Goal: Task Accomplishment & Management: Manage account settings

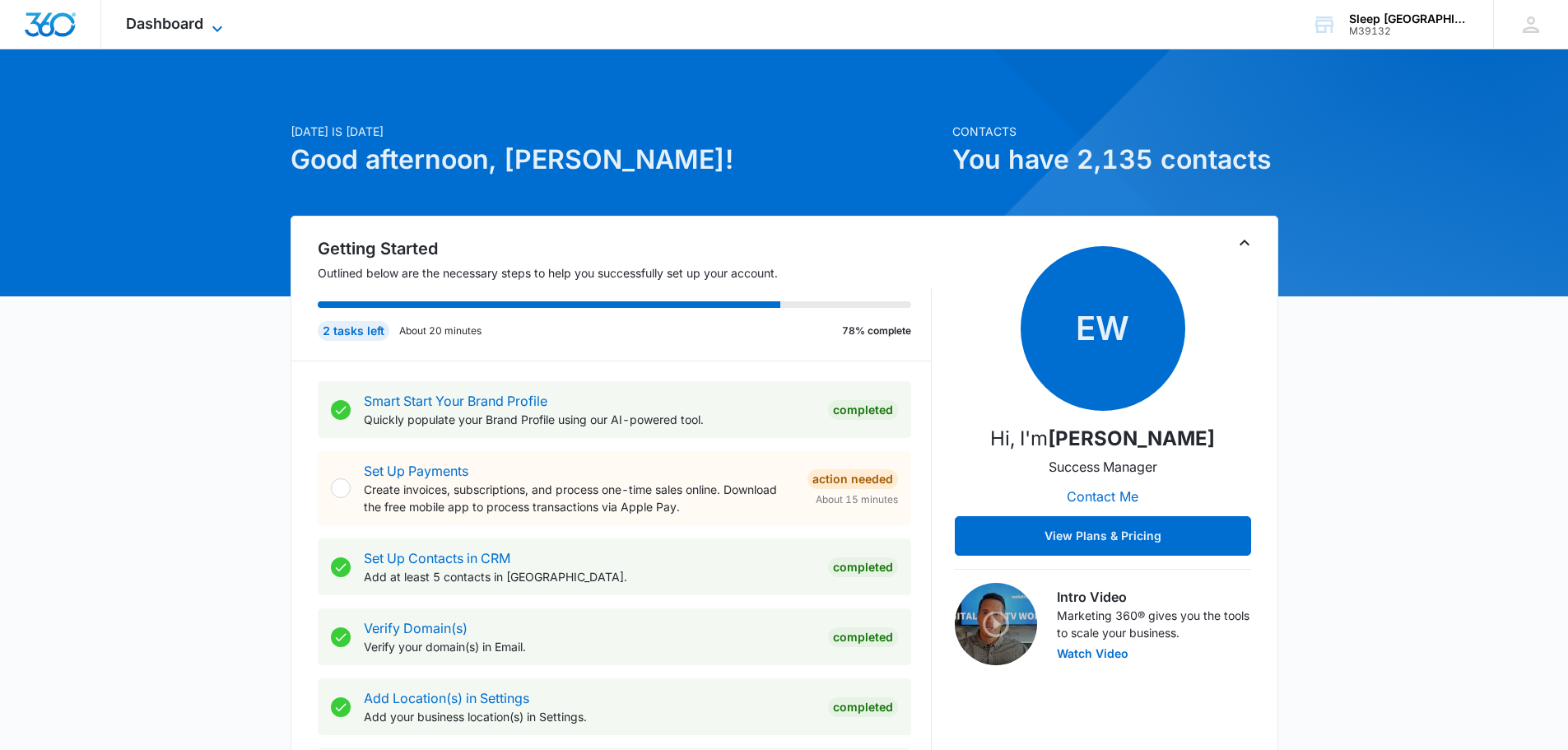
click at [191, 25] on span "Dashboard" at bounding box center [164, 23] width 77 height 17
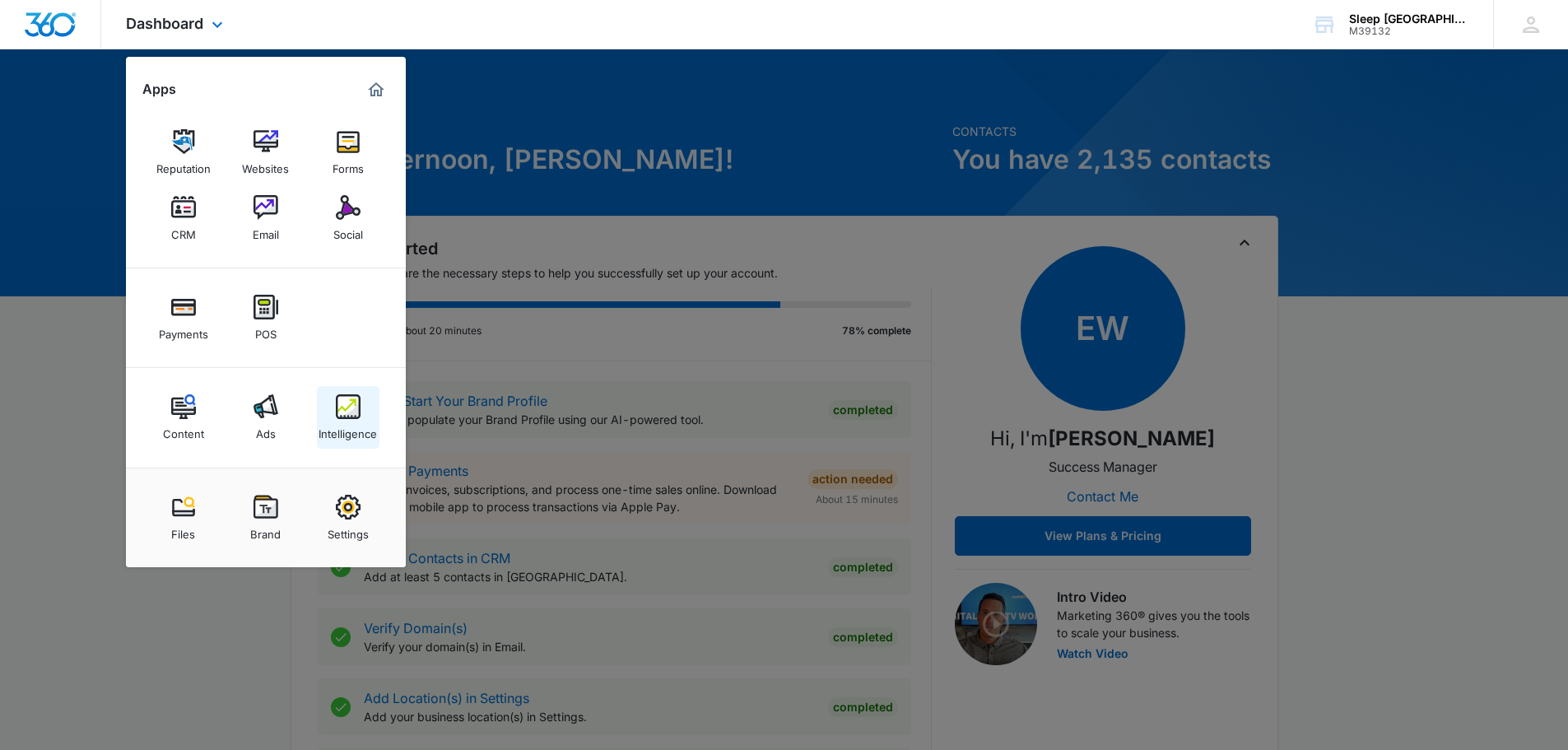
click at [336, 398] on img at bounding box center [347, 406] width 24 height 24
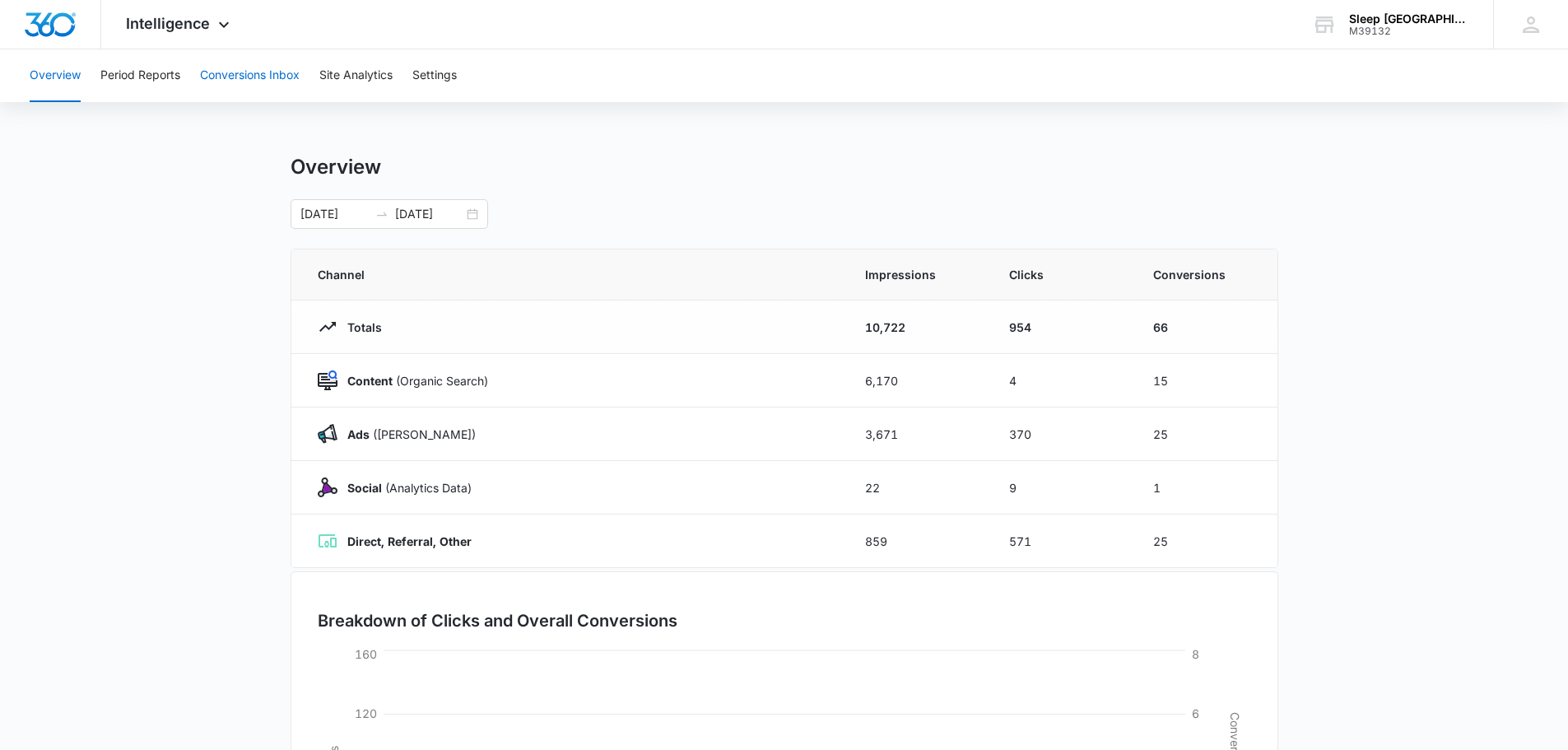
click at [268, 80] on button "Conversions Inbox" at bounding box center [250, 75] width 100 height 53
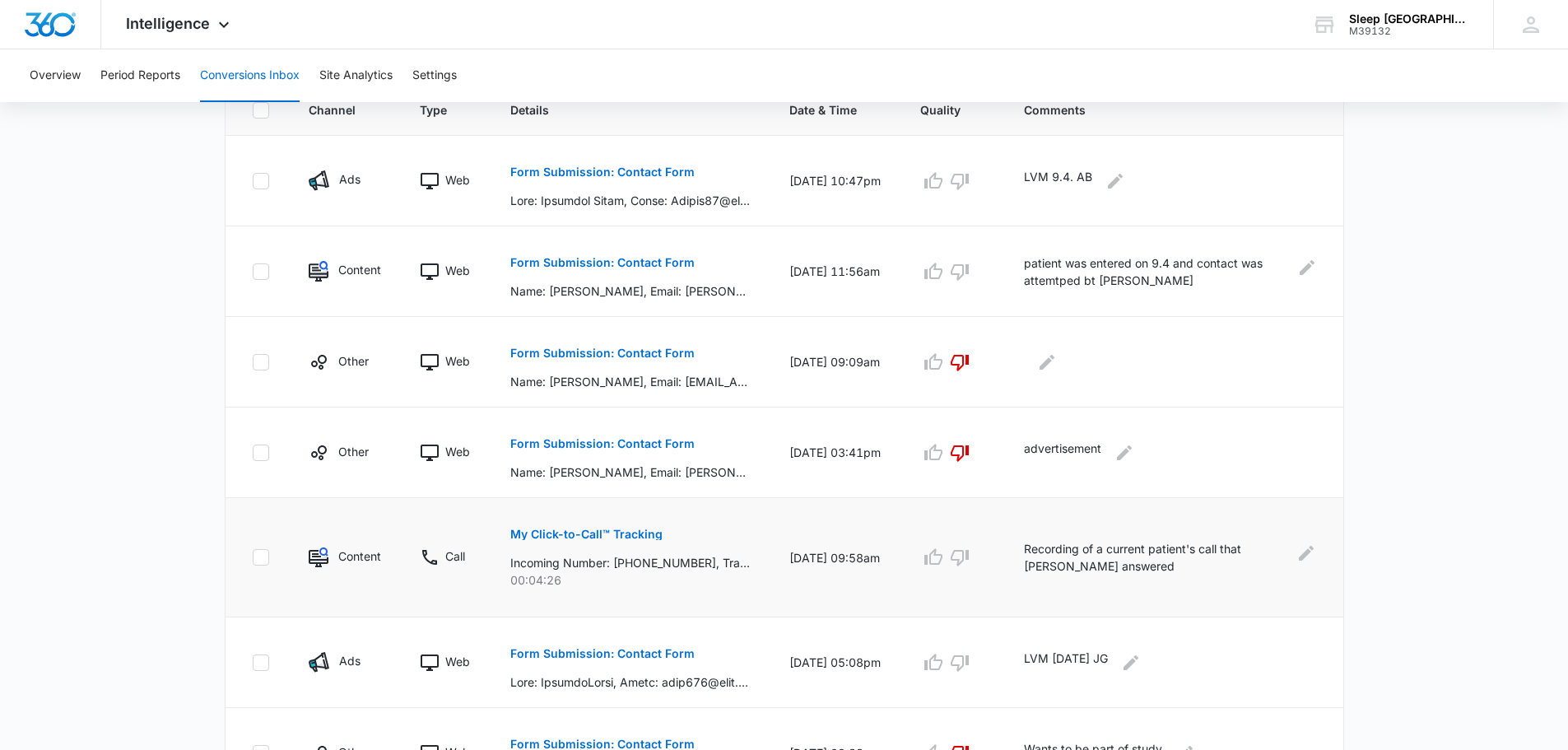
scroll to position [385, 0]
click at [629, 351] on p "Form Submission: Contact Form" at bounding box center [602, 351] width 184 height 12
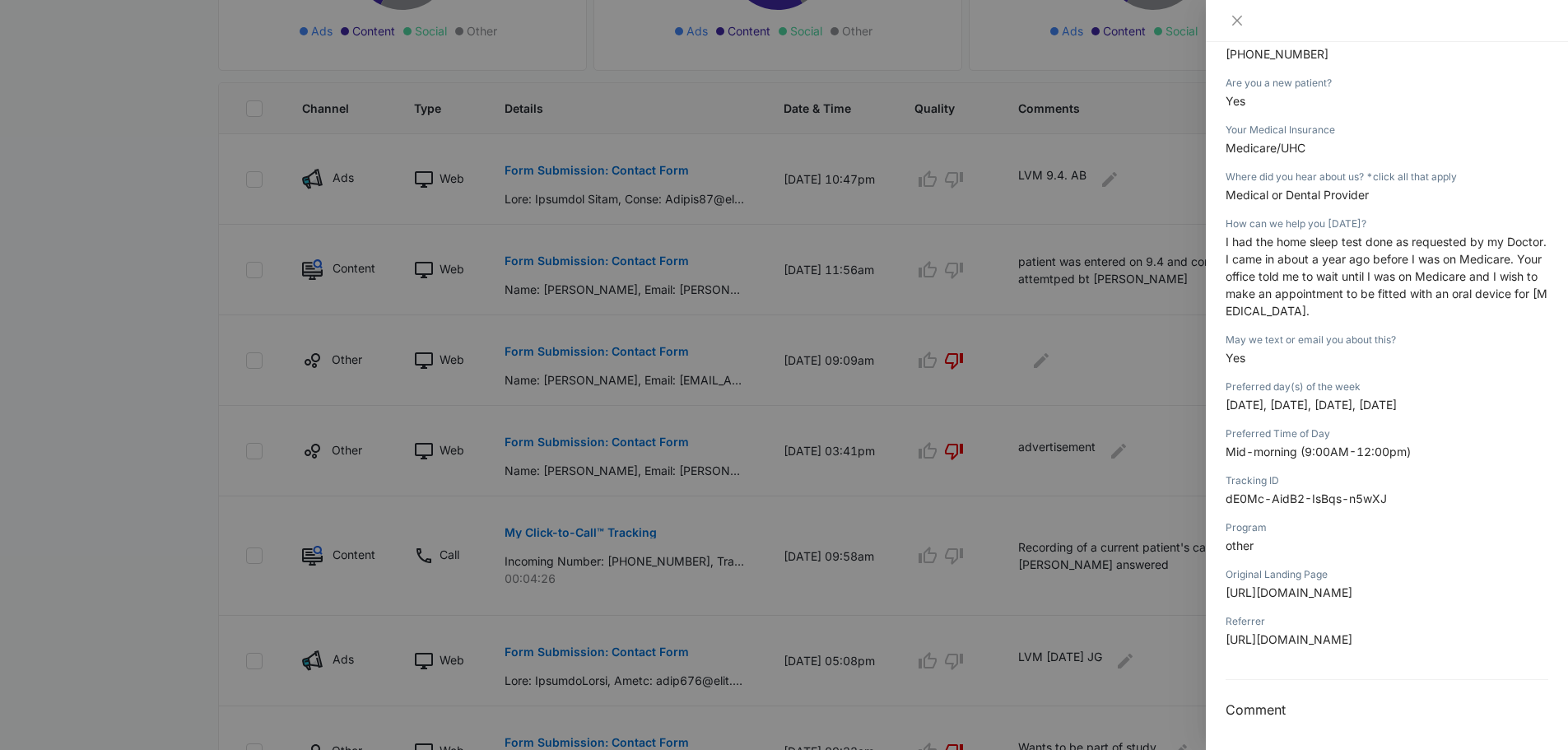
scroll to position [336, 0]
click at [1234, 22] on icon "close" at bounding box center [1236, 20] width 14 height 14
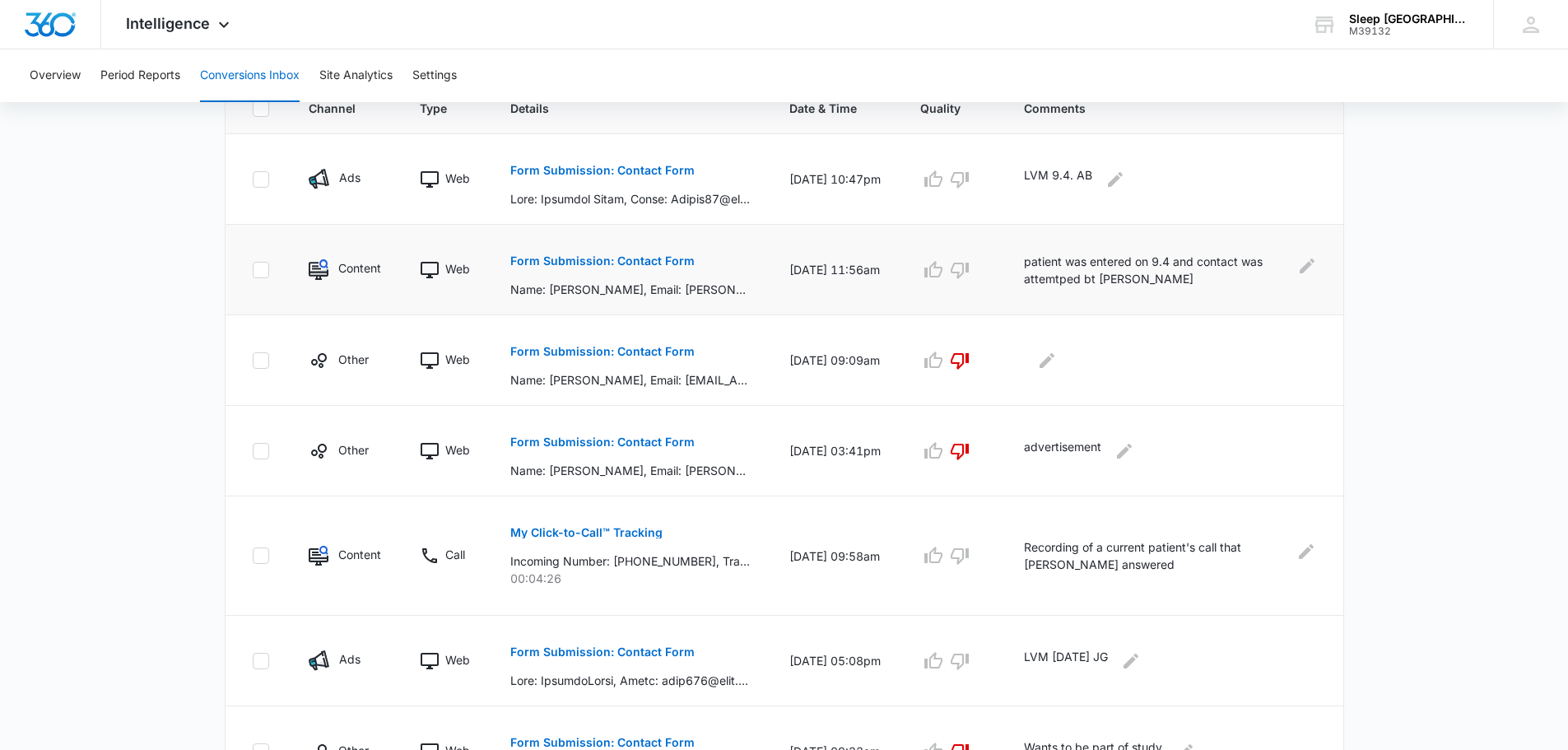
click at [657, 262] on p "Form Submission: Contact Form" at bounding box center [602, 260] width 184 height 12
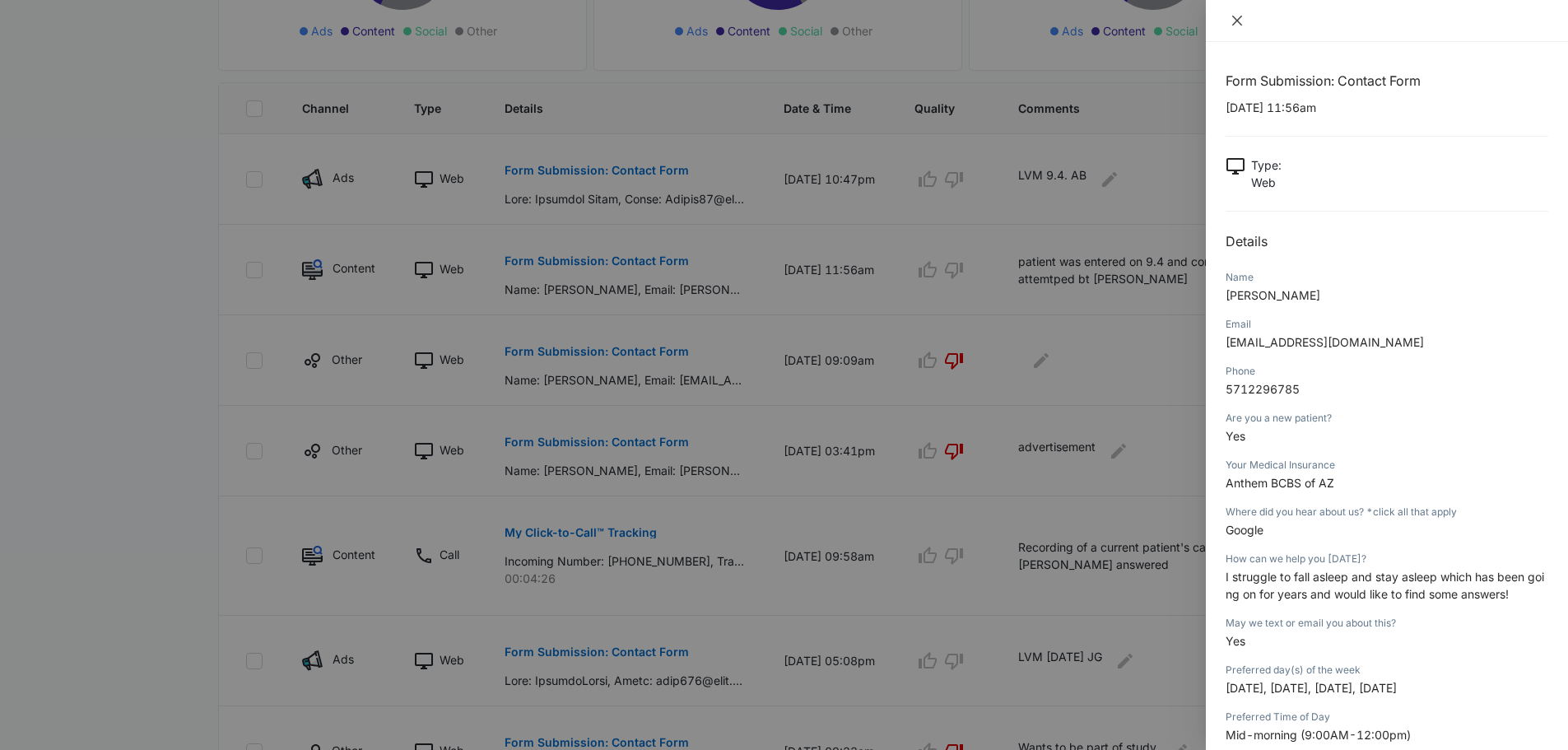
click at [1234, 25] on icon "close" at bounding box center [1236, 20] width 14 height 14
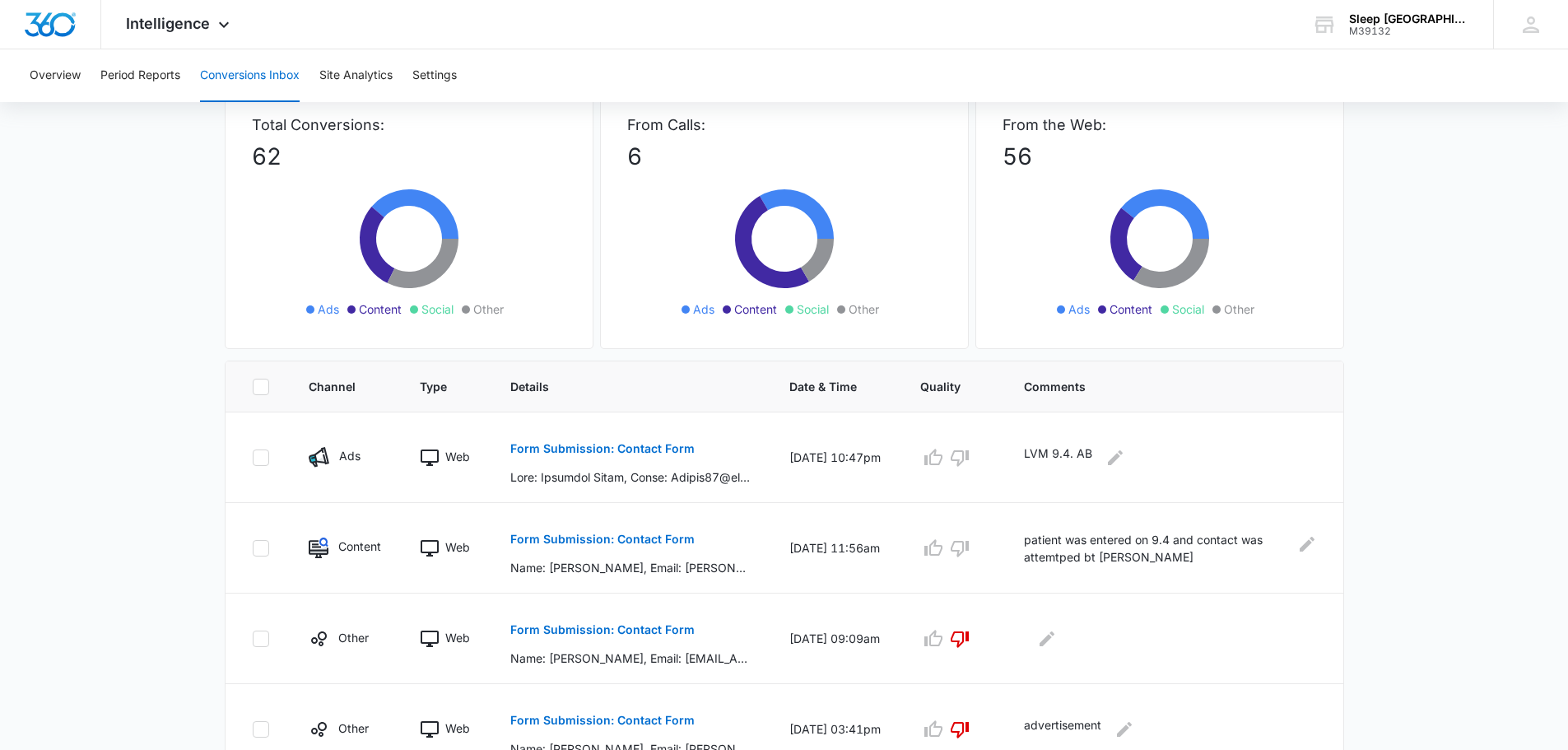
scroll to position [95, 0]
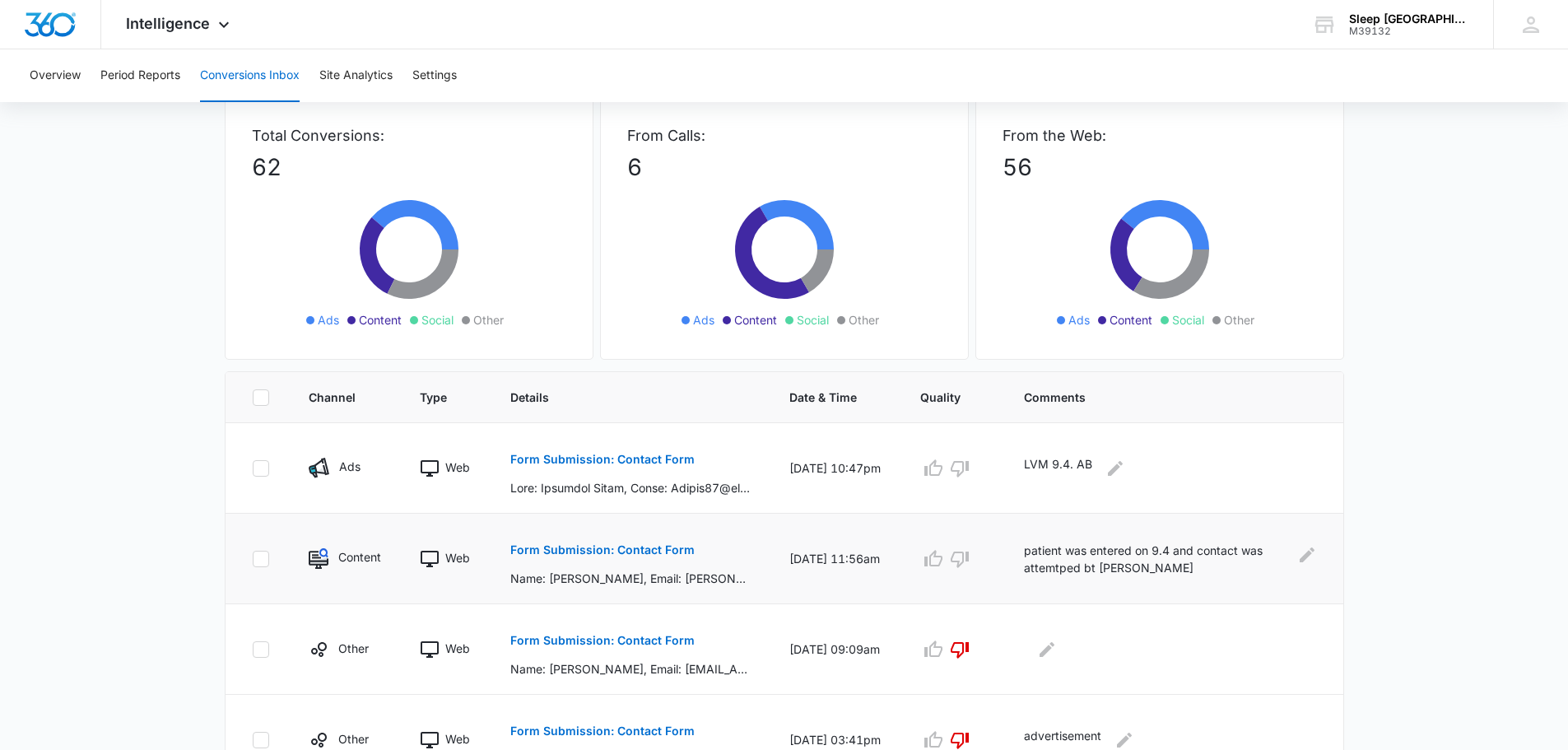
click at [617, 555] on p "Form Submission: Contact Form" at bounding box center [602, 550] width 184 height 12
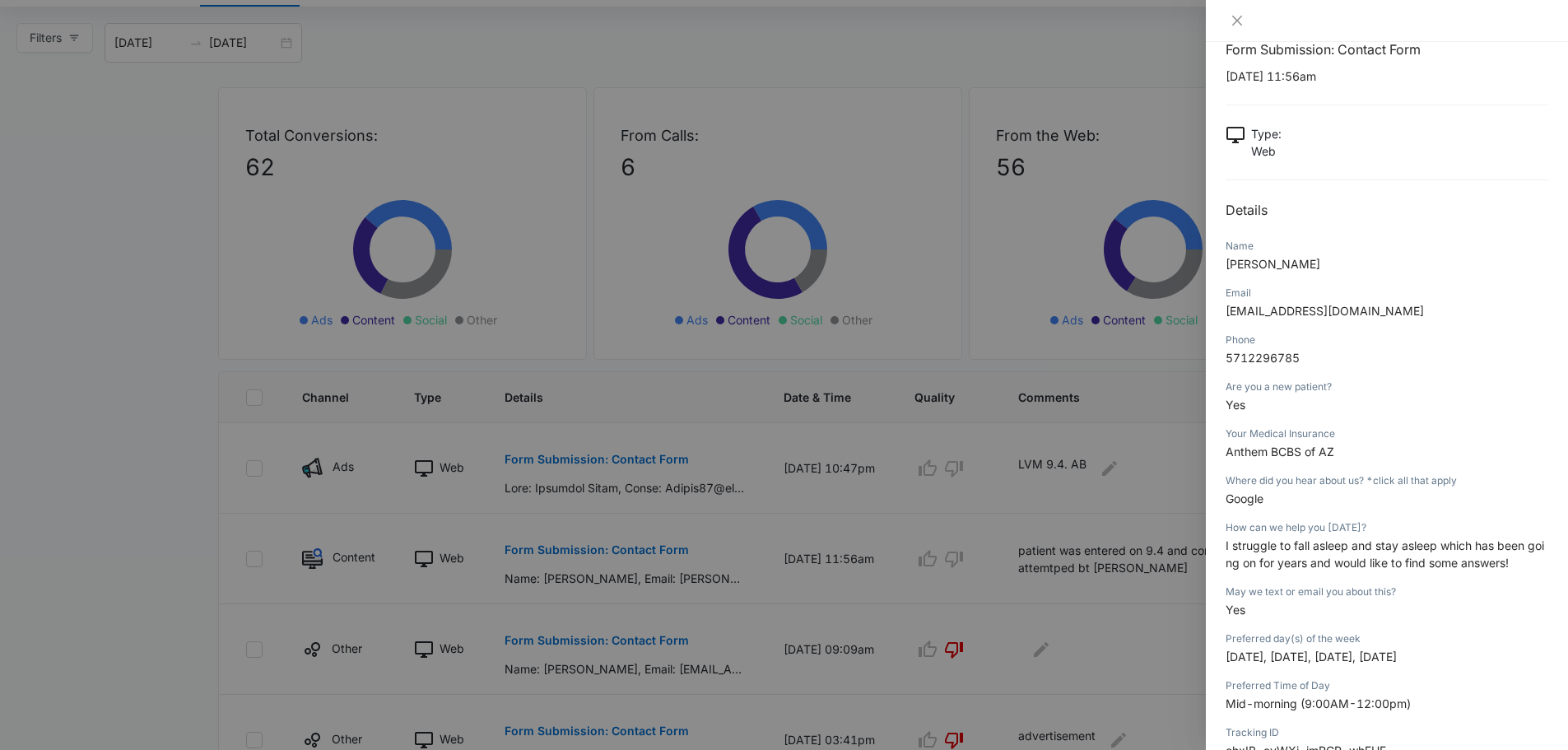
scroll to position [15, 0]
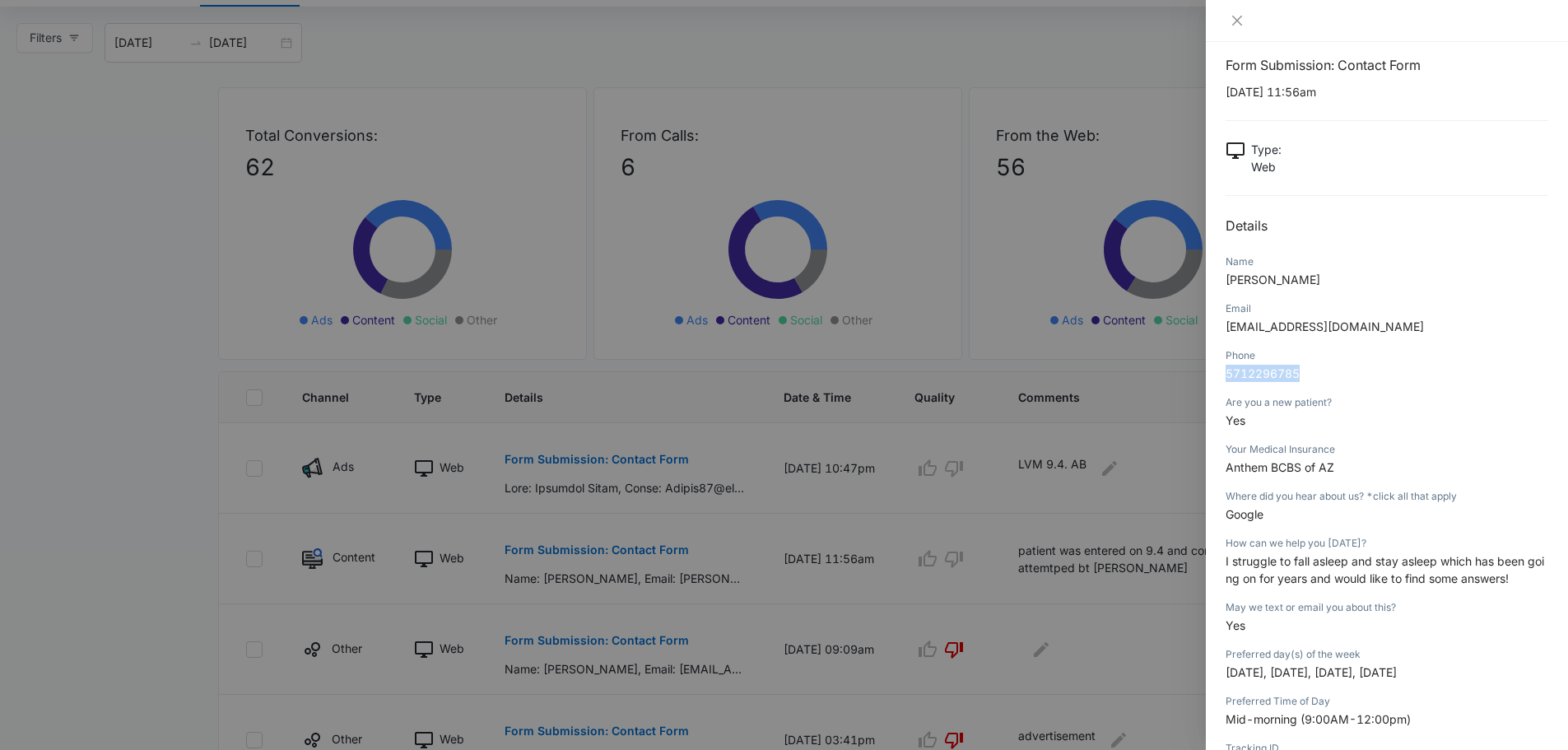
drag, startPoint x: 1312, startPoint y: 372, endPoint x: 1210, endPoint y: 381, distance: 102.4
click at [1210, 381] on div "Form Submission: Contact Form [DATE] 11:56am Type : Web Details Name [PERSON_NA…" at bounding box center [1387, 395] width 363 height 708
copy span "5712296785"
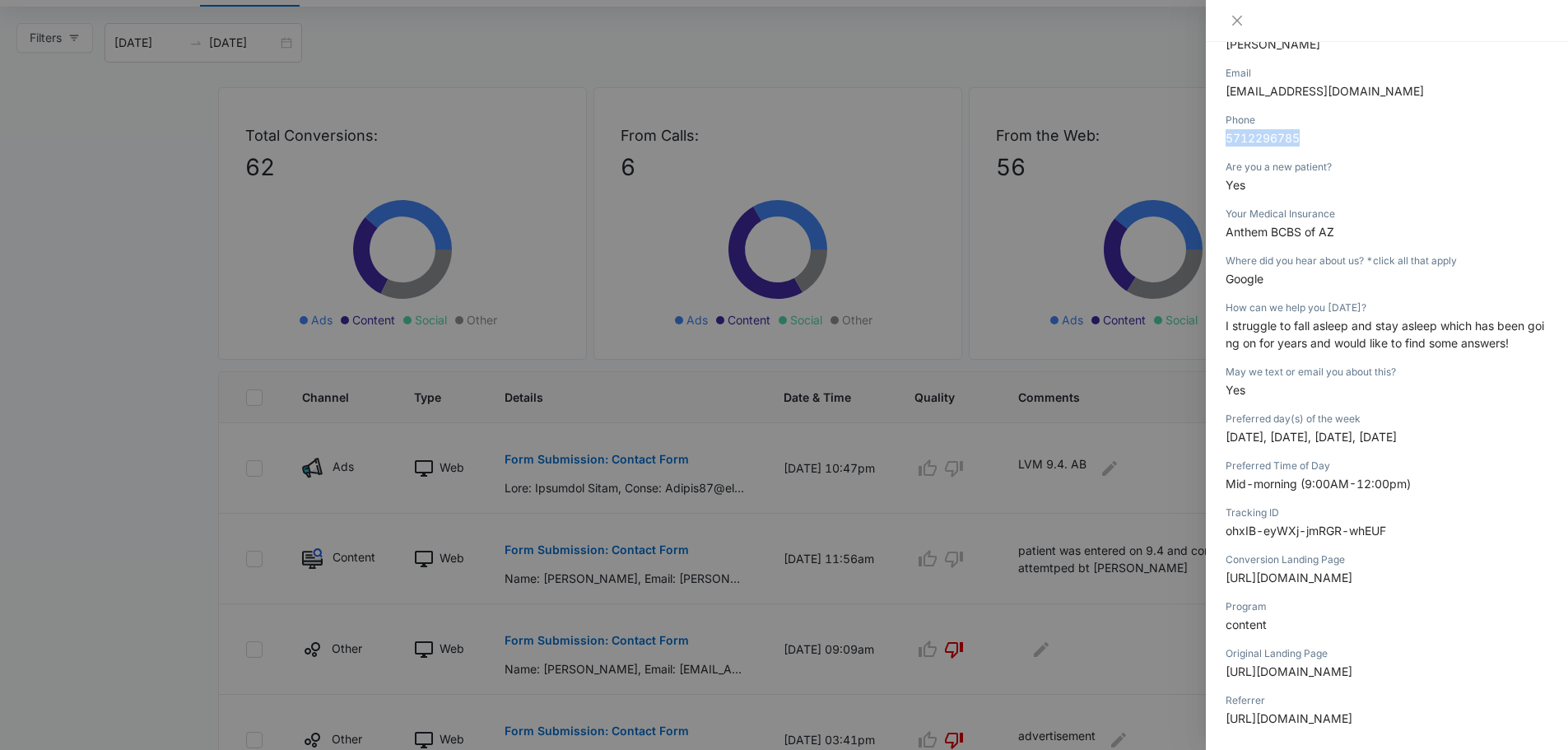
scroll to position [208, 0]
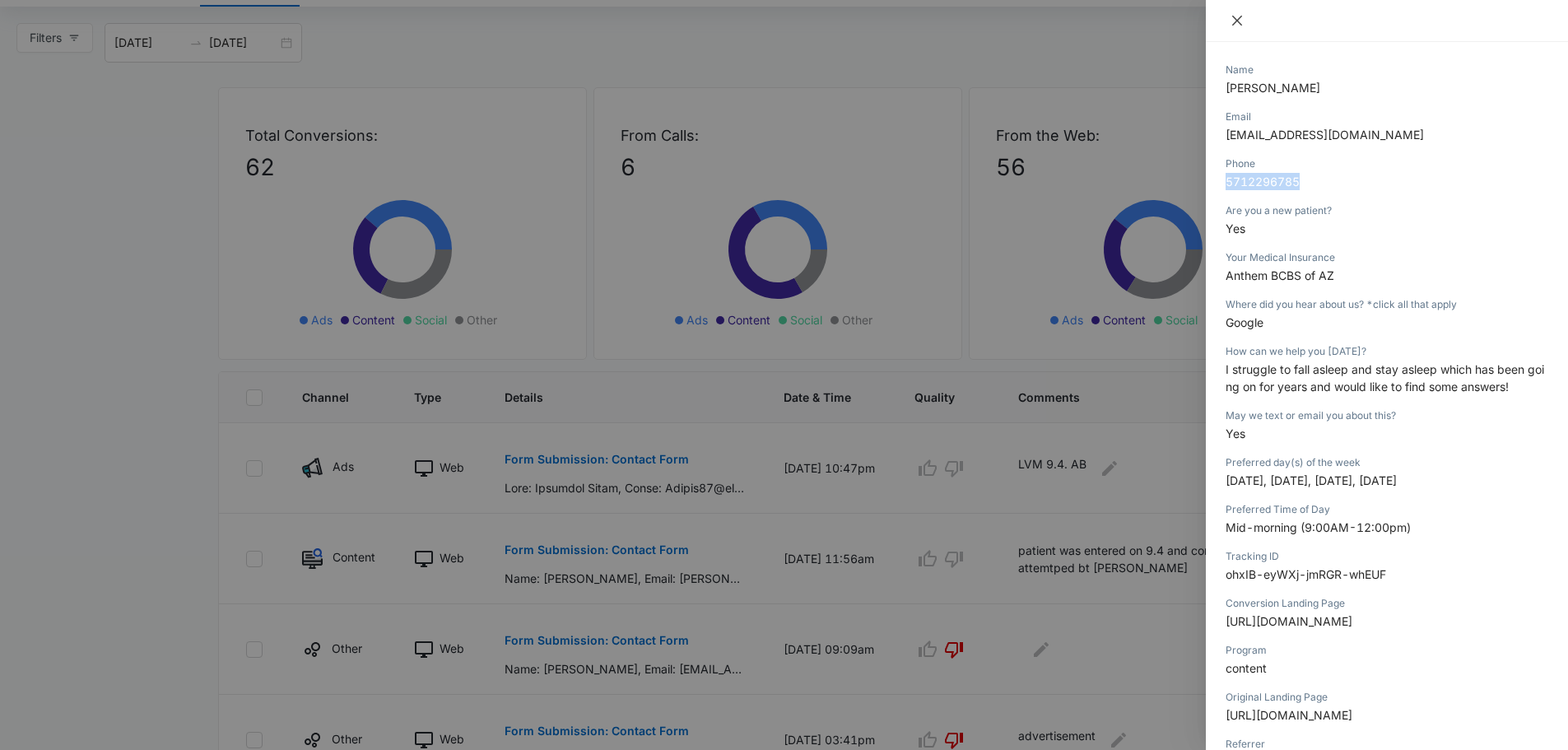
click at [1242, 24] on icon "close" at bounding box center [1236, 20] width 10 height 10
